Goal: Information Seeking & Learning: Learn about a topic

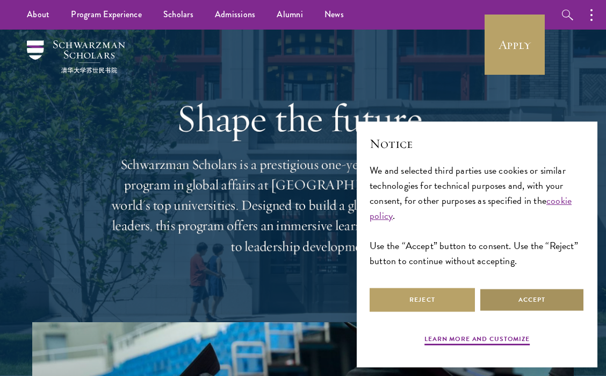
click at [550, 300] on button "Accept" at bounding box center [531, 300] width 105 height 24
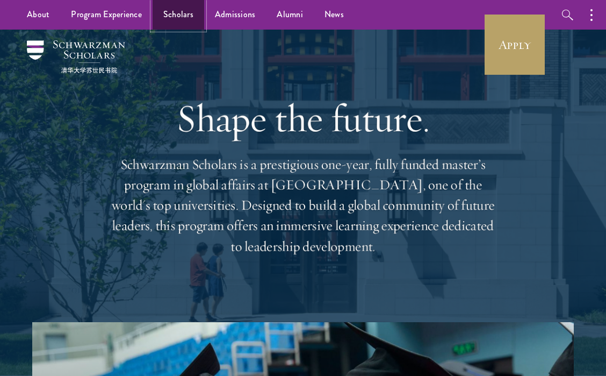
click at [172, 20] on link "Scholars" at bounding box center [179, 15] width 52 height 30
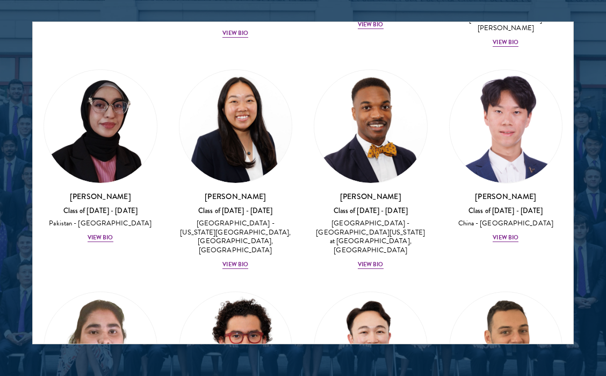
scroll to position [2813, 0]
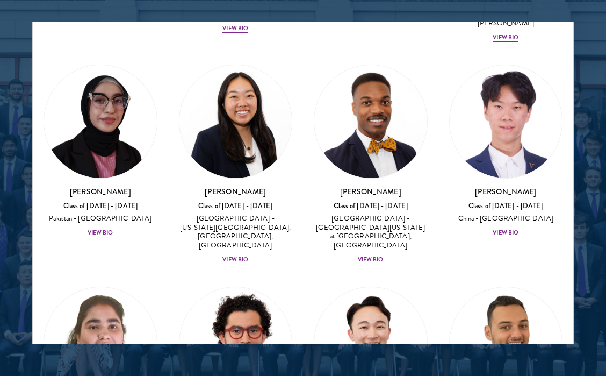
click at [24, 40] on div at bounding box center [303, 76] width 606 height 664
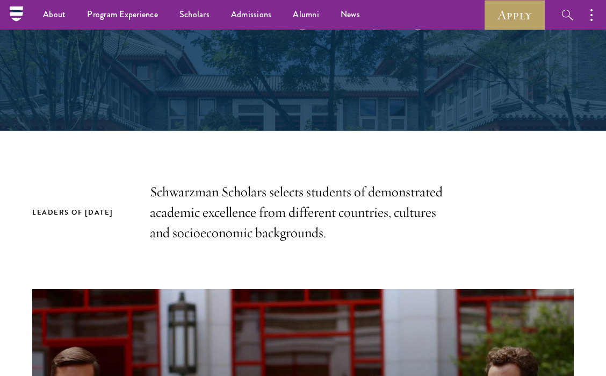
scroll to position [0, 0]
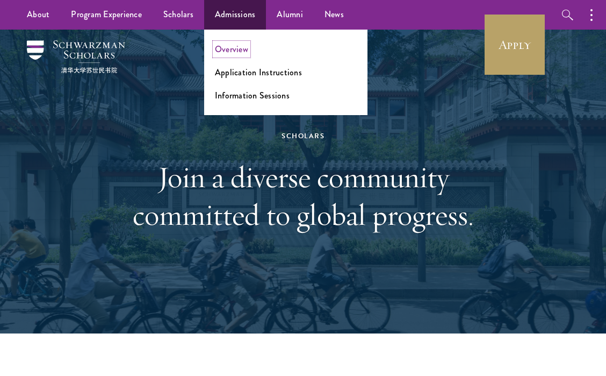
click at [228, 51] on link "Overview" at bounding box center [231, 49] width 33 height 12
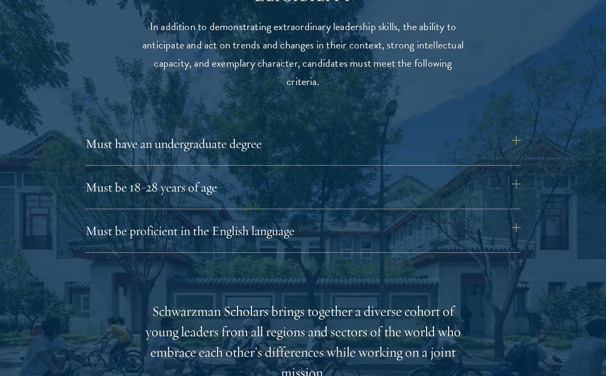
scroll to position [1425, 0]
